Goal: Navigation & Orientation: Find specific page/section

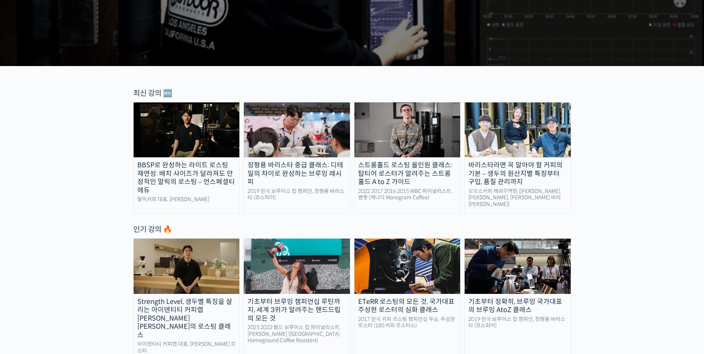
scroll to position [186, 0]
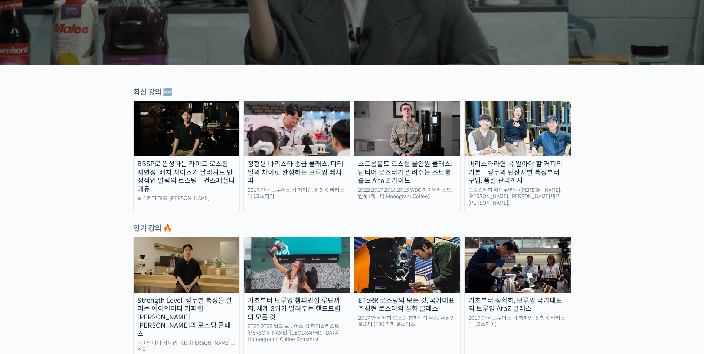
click at [180, 266] on img at bounding box center [187, 265] width 106 height 55
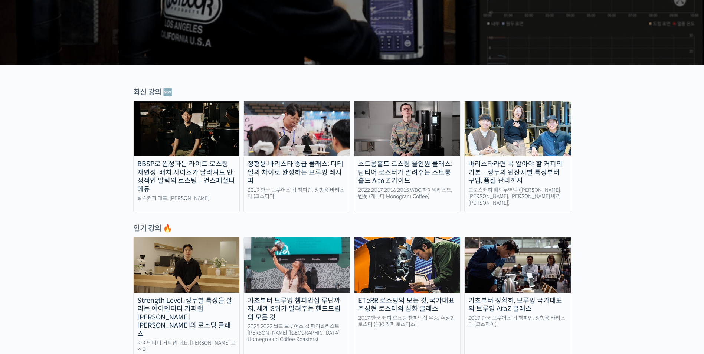
click at [203, 261] on img at bounding box center [187, 265] width 106 height 55
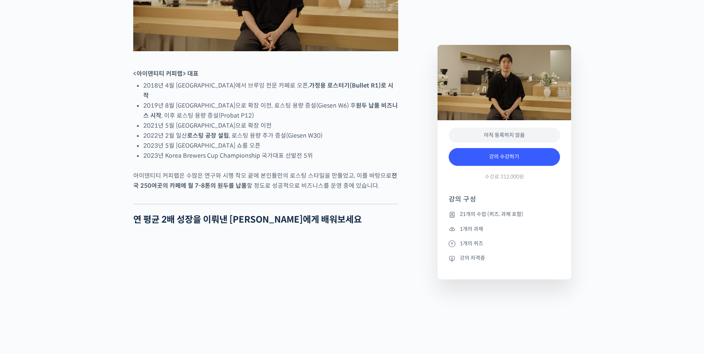
scroll to position [334, 0]
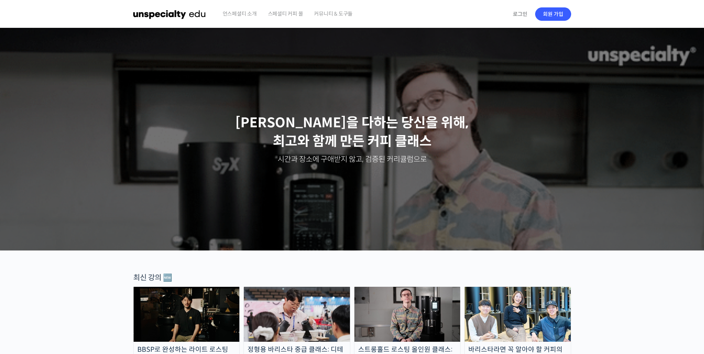
click at [277, 12] on span "스페셜티 커피 몰" at bounding box center [285, 14] width 35 height 28
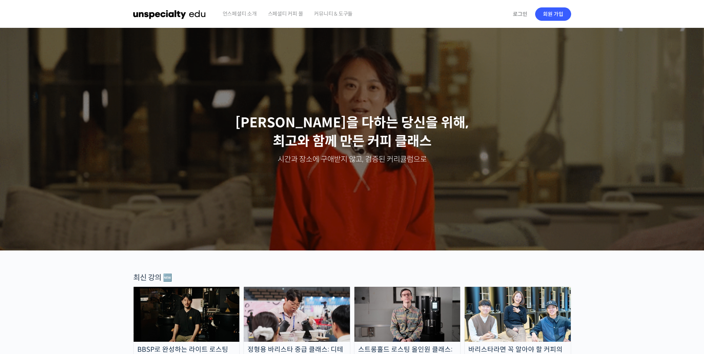
click at [326, 18] on span "커뮤니티 & 도구들" at bounding box center [333, 14] width 39 height 28
